Goal: Navigation & Orientation: Find specific page/section

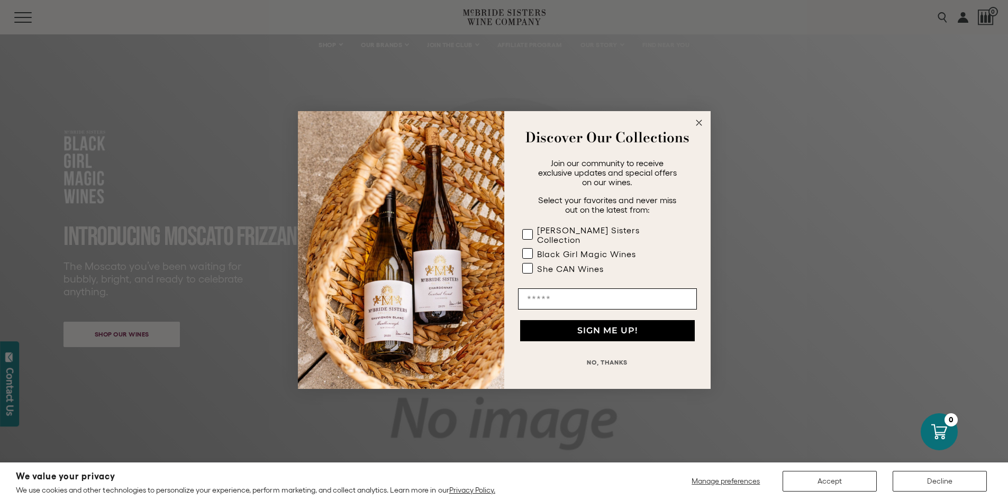
click at [695, 129] on circle "Close dialog" at bounding box center [699, 123] width 12 height 12
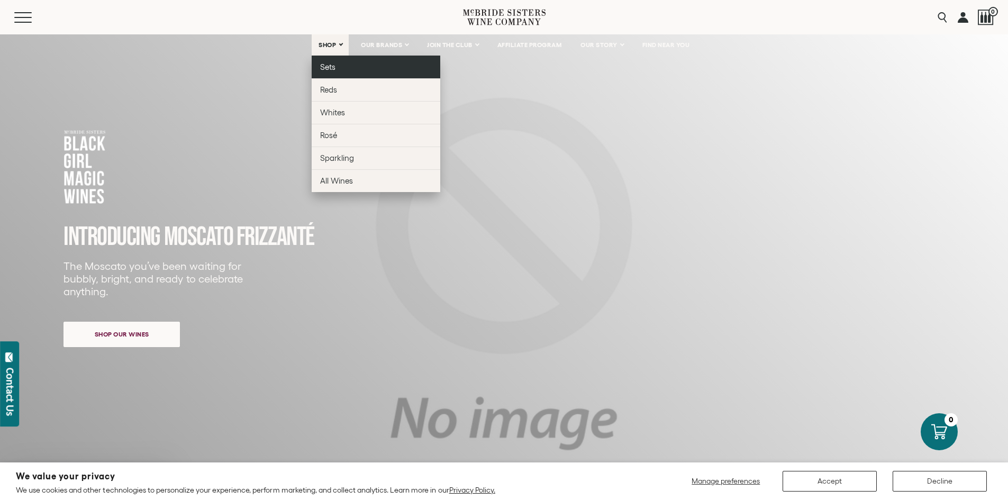
click at [333, 69] on span "Sets" at bounding box center [327, 66] width 15 height 9
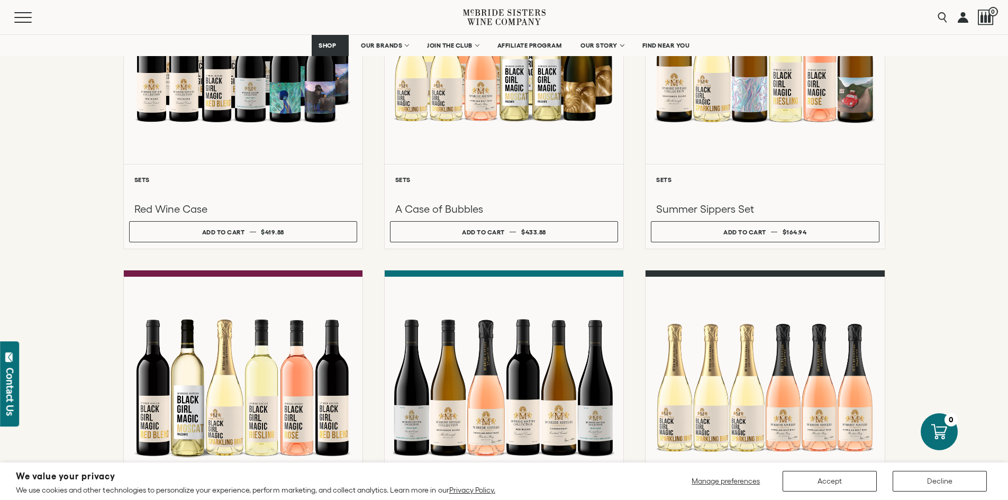
scroll to position [794, 0]
